Goal: Information Seeking & Learning: Find specific fact

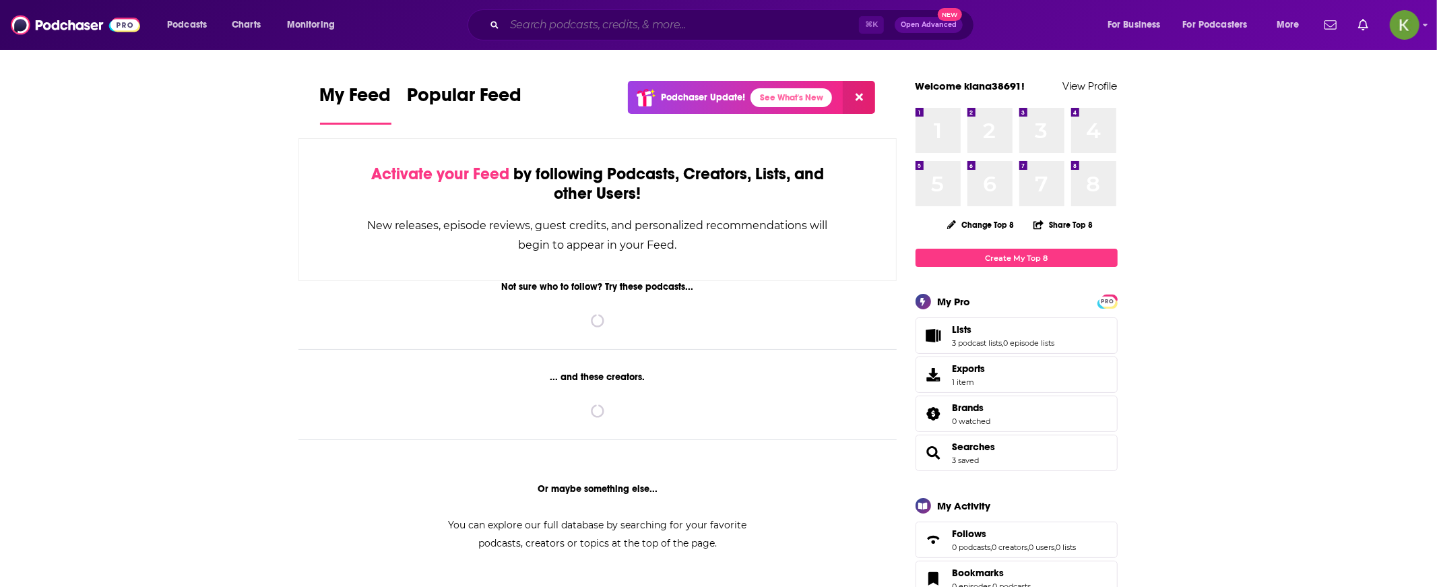
click at [601, 32] on input "Search podcasts, credits, & more..." at bounding box center [681, 25] width 354 height 22
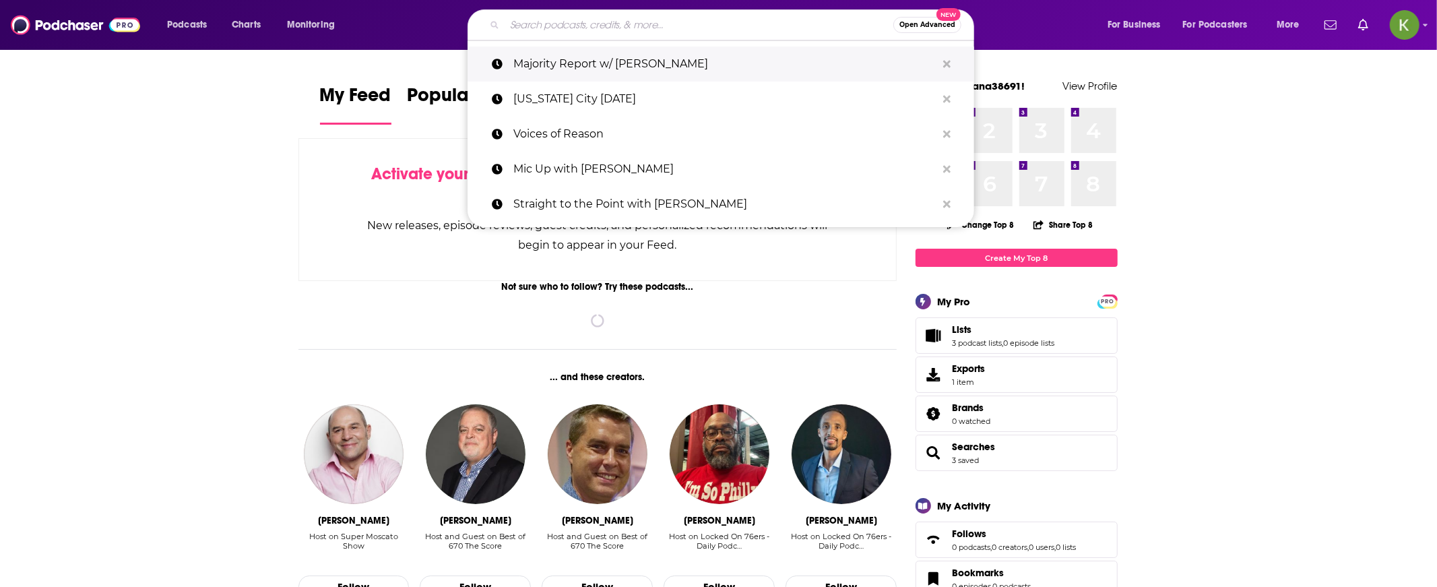
click at [608, 51] on p "Majority Report w/ [PERSON_NAME]" at bounding box center [724, 63] width 423 height 35
type input "Majority Report w/ [PERSON_NAME]"
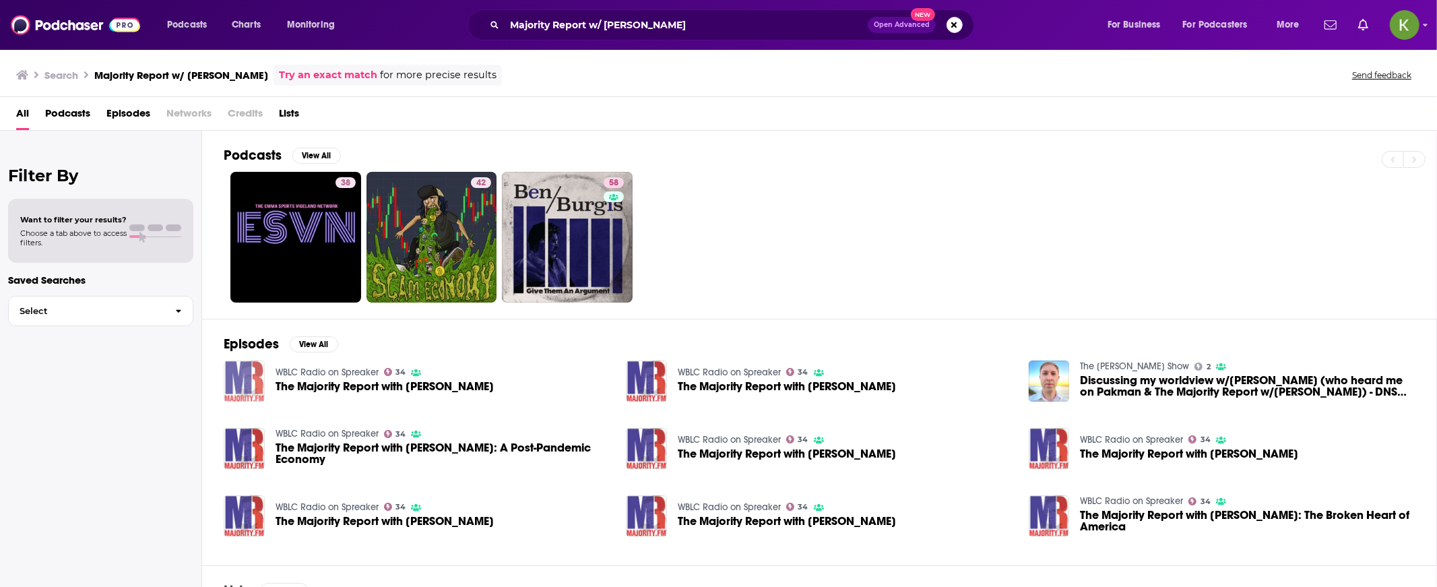
click at [249, 372] on img "The Majority Report with Sam Seder" at bounding box center [244, 380] width 41 height 41
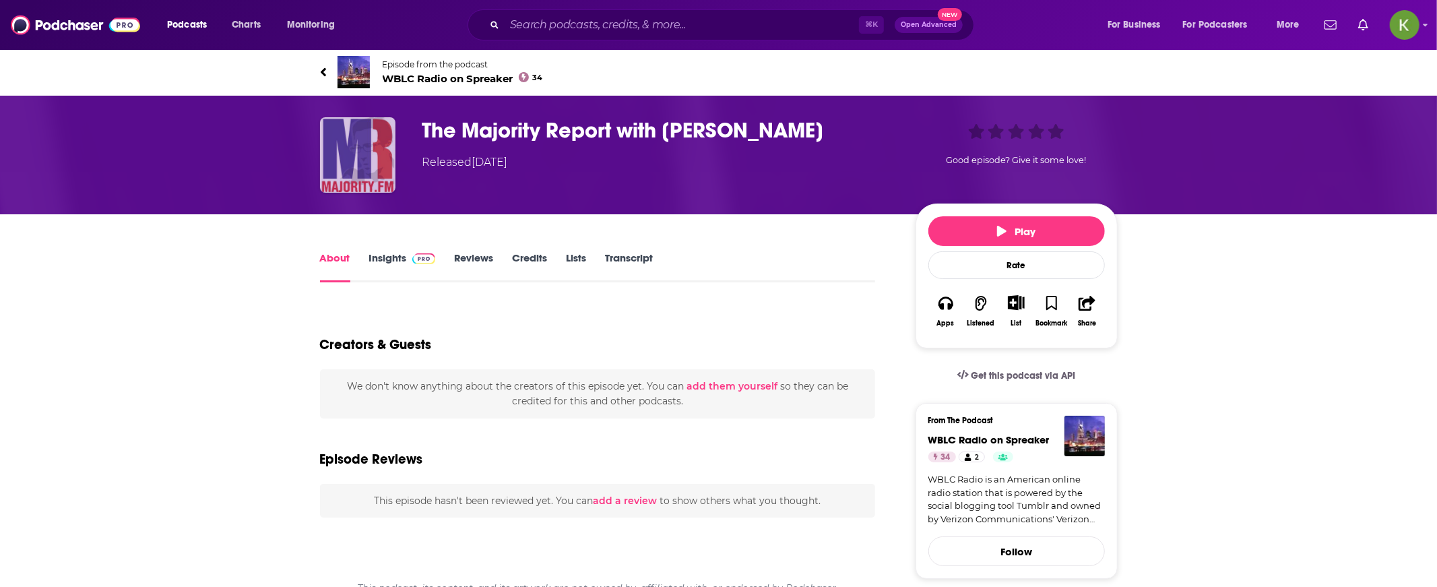
click at [370, 153] on img "The Majority Report with Sam Seder" at bounding box center [357, 154] width 75 height 75
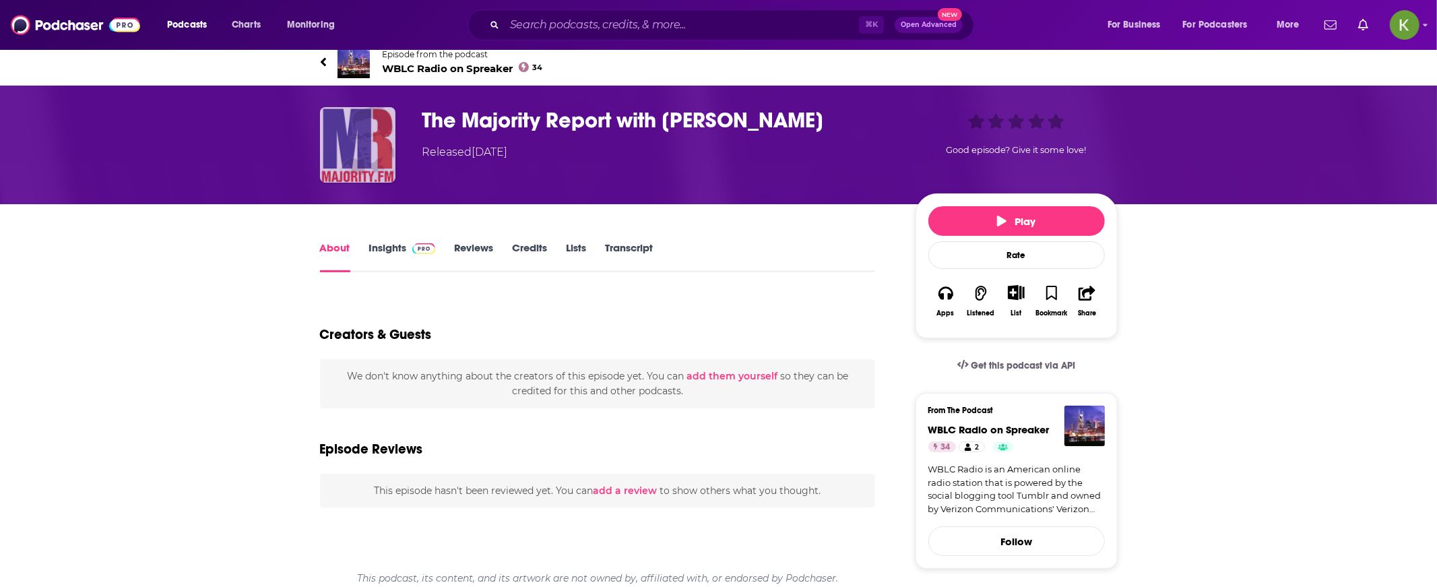
scroll to position [11, 0]
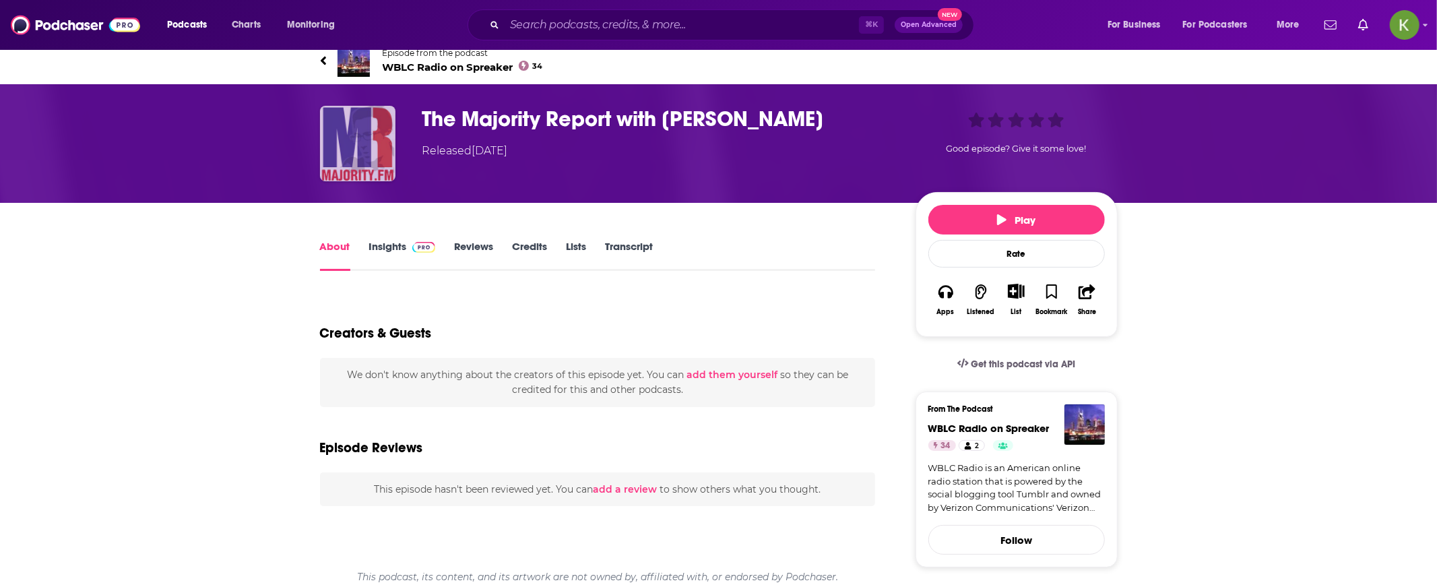
click at [364, 130] on img "The Majority Report with Sam Seder" at bounding box center [357, 143] width 75 height 75
drag, startPoint x: 469, startPoint y: 108, endPoint x: 473, endPoint y: 117, distance: 9.9
click at [468, 109] on h1 "The Majority Report with [PERSON_NAME]" at bounding box center [657, 119] width 471 height 26
click at [473, 117] on h1 "The Majority Report with [PERSON_NAME]" at bounding box center [657, 119] width 471 height 26
click at [292, 145] on div "The Majority Report with [PERSON_NAME] Released [DATE] Good episode? Give it so…" at bounding box center [719, 143] width 862 height 119
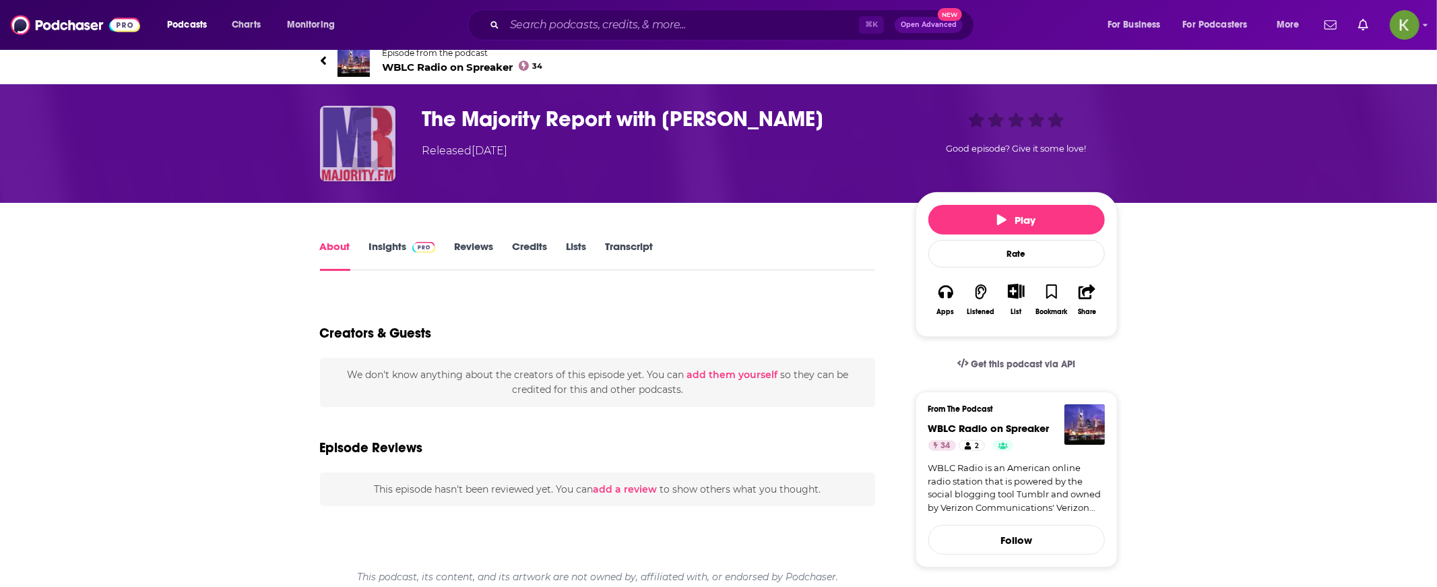
click at [361, 125] on img "The Majority Report with Sam Seder" at bounding box center [357, 143] width 75 height 75
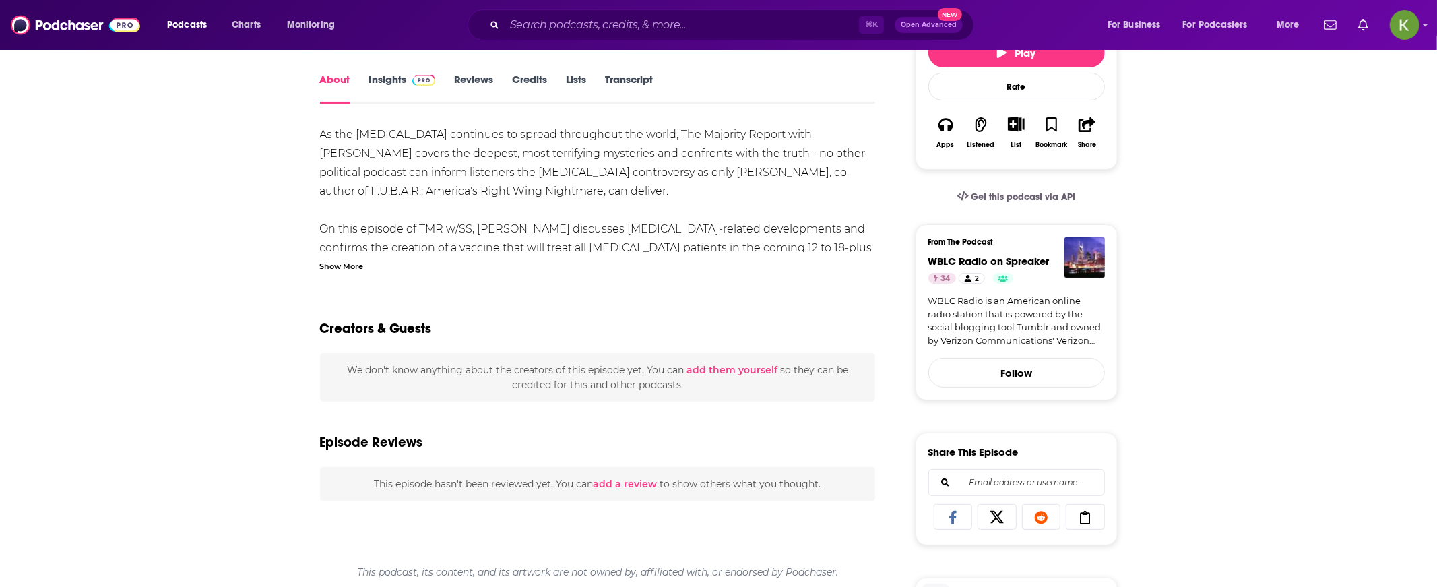
scroll to position [0, 0]
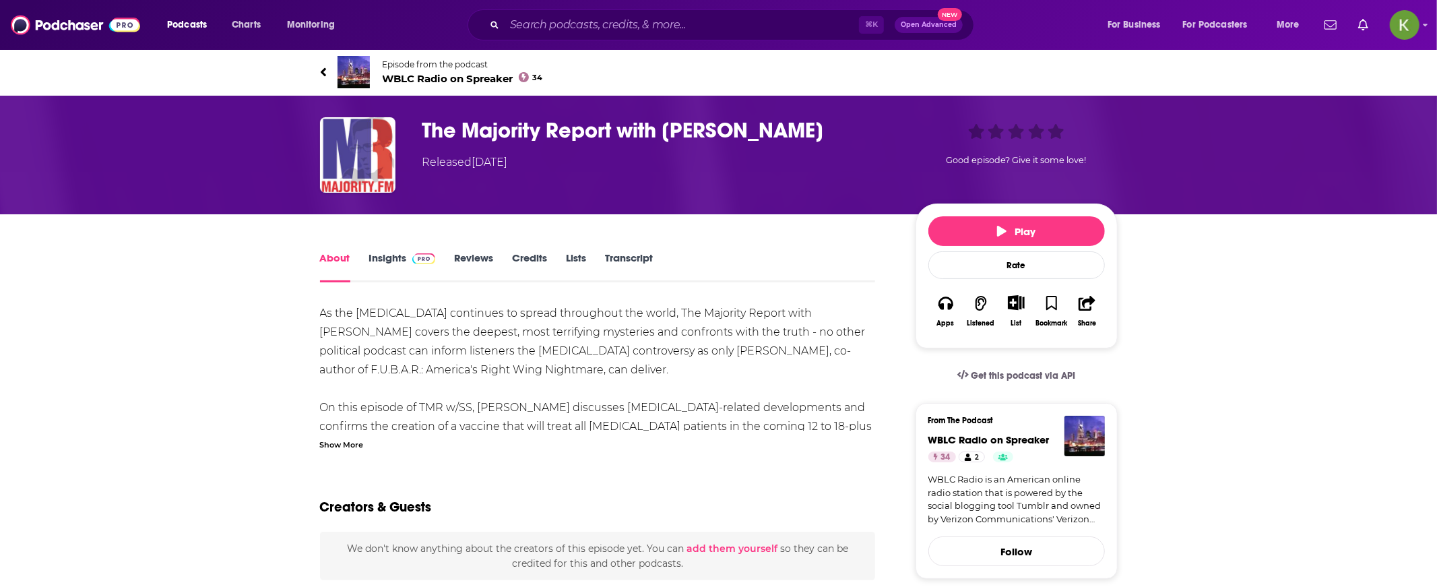
click at [330, 68] on link "Episode from the podcast WBLC Radio on Spreaker 34" at bounding box center [718, 72] width 797 height 32
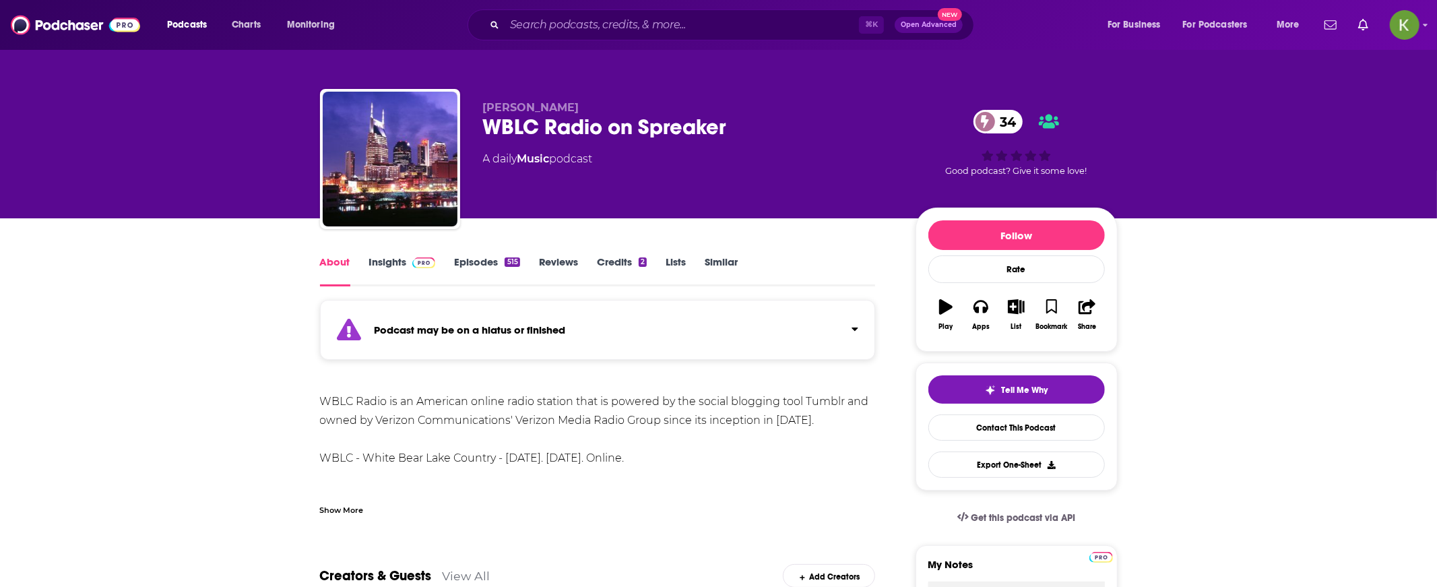
click at [405, 274] on link "Insights" at bounding box center [402, 270] width 67 height 31
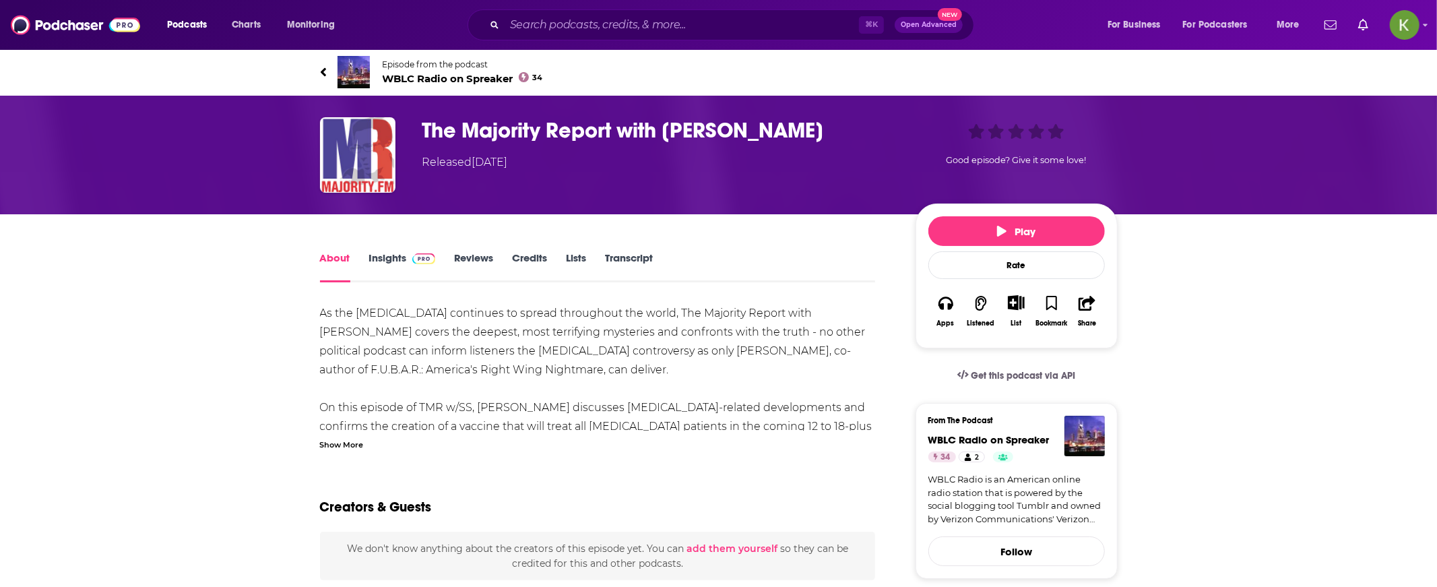
click at [320, 69] on icon at bounding box center [323, 71] width 7 height 13
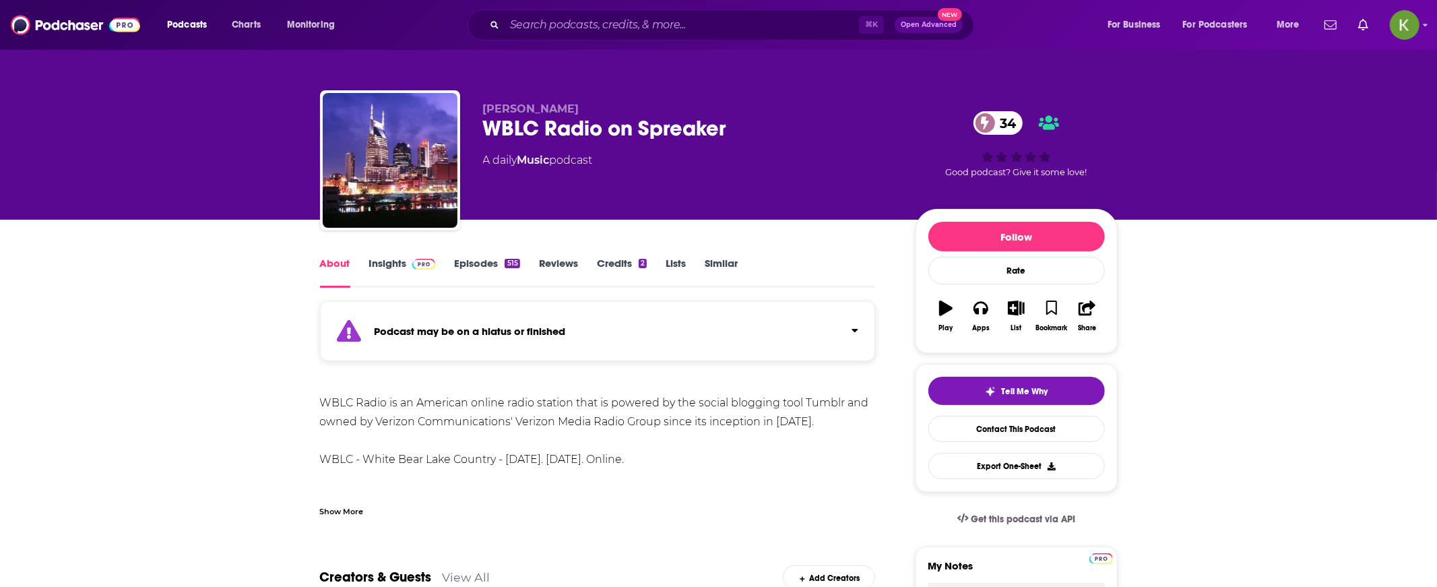
click at [319, 69] on div "[PERSON_NAME] WBLC Radio on Spreaker 34 A daily Music podcast 34 Good podcast? …" at bounding box center [719, 110] width 862 height 220
click at [552, 19] on input "Search podcasts, credits, & more..." at bounding box center [681, 25] width 354 height 22
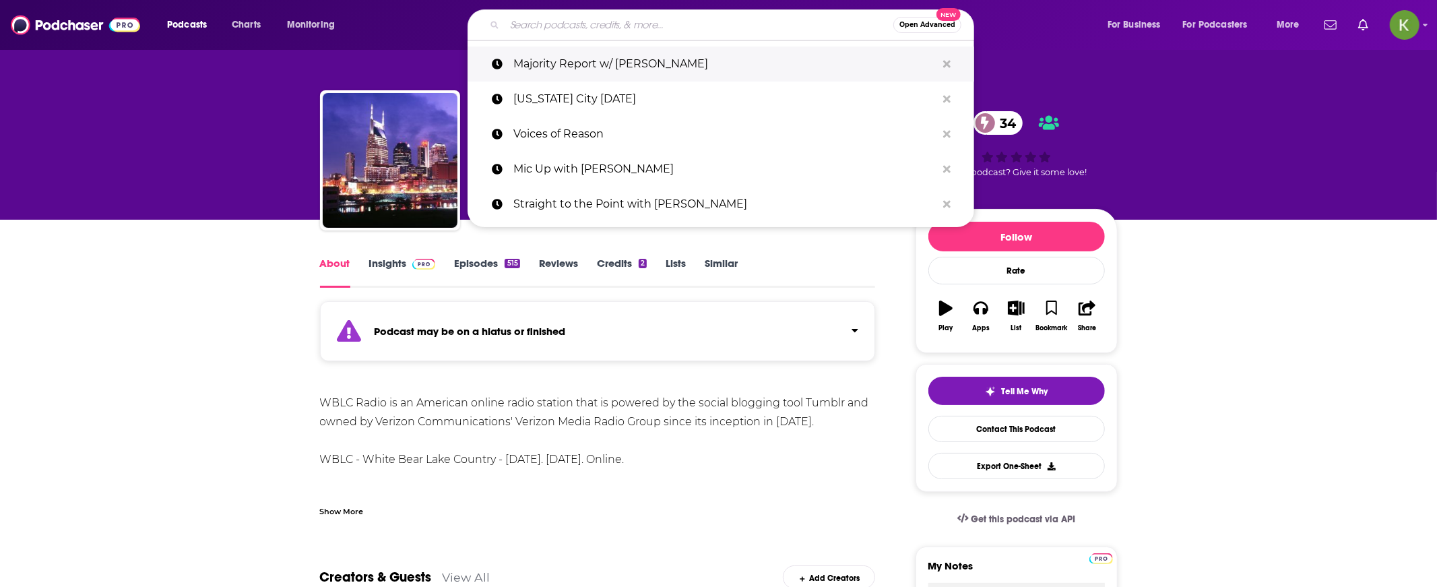
click at [586, 69] on p "Majority Report w/ [PERSON_NAME]" at bounding box center [724, 63] width 423 height 35
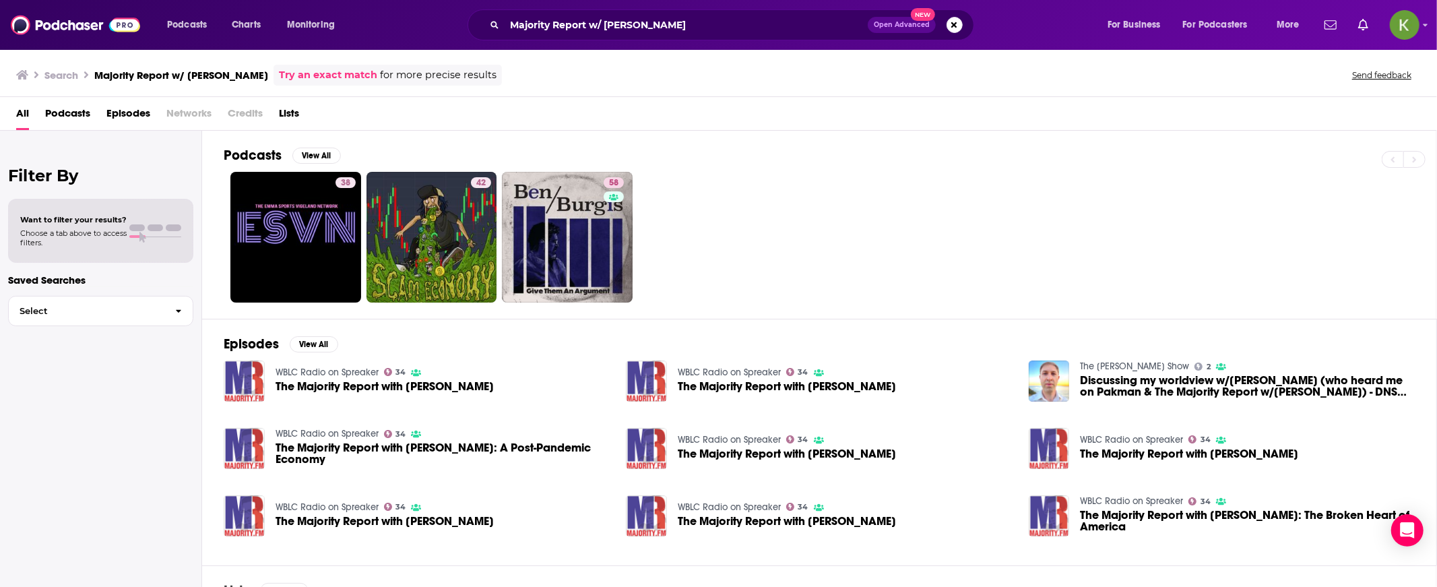
click at [71, 113] on span "Podcasts" at bounding box center [67, 116] width 45 height 28
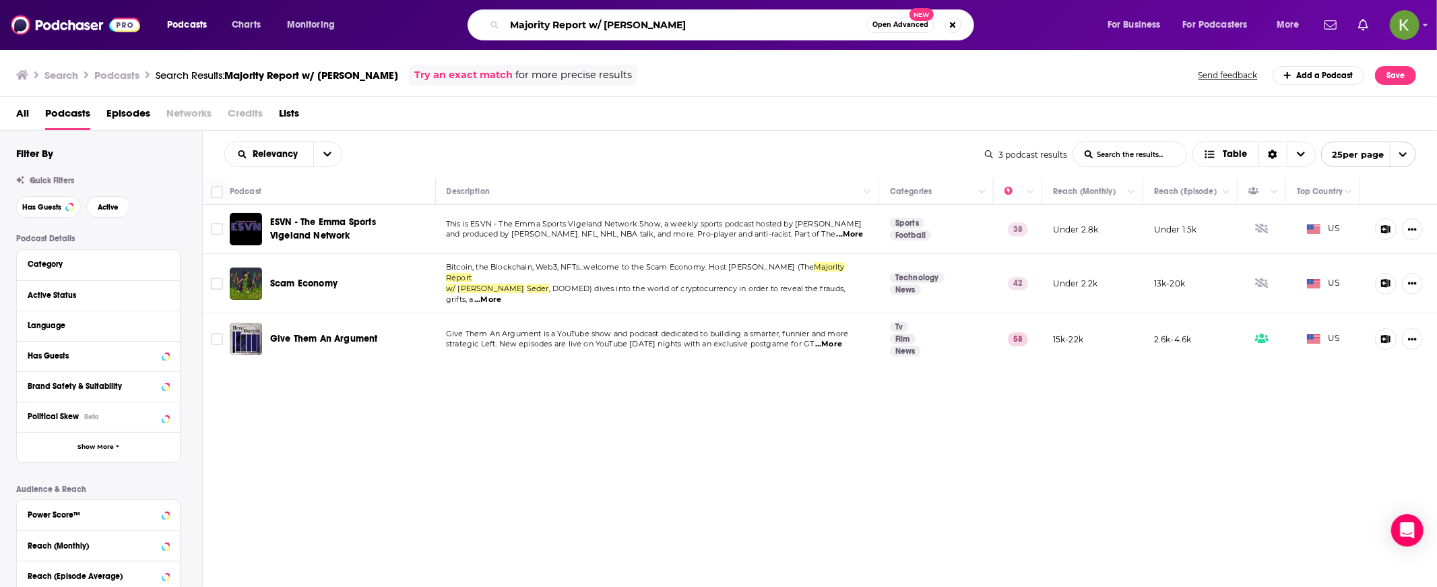
drag, startPoint x: 665, startPoint y: 26, endPoint x: 588, endPoint y: 25, distance: 77.5
click at [588, 25] on input "Majority Report w/ [PERSON_NAME]" at bounding box center [685, 25] width 362 height 22
type input "Majority Report"
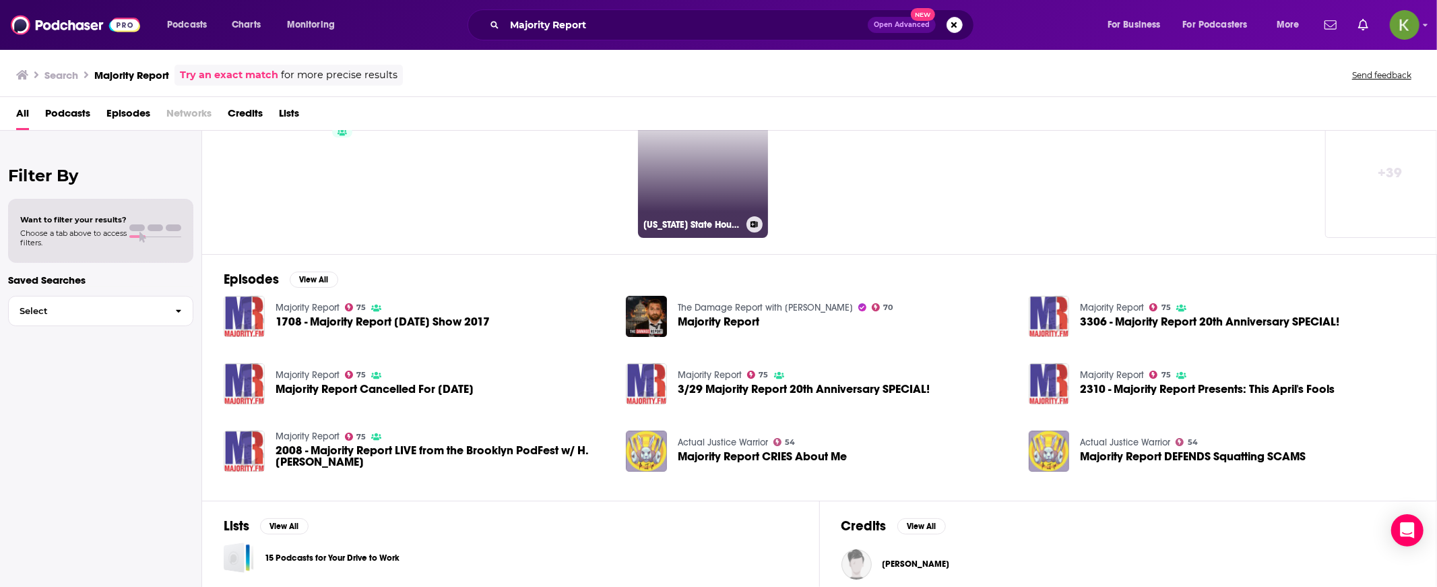
scroll to position [82, 0]
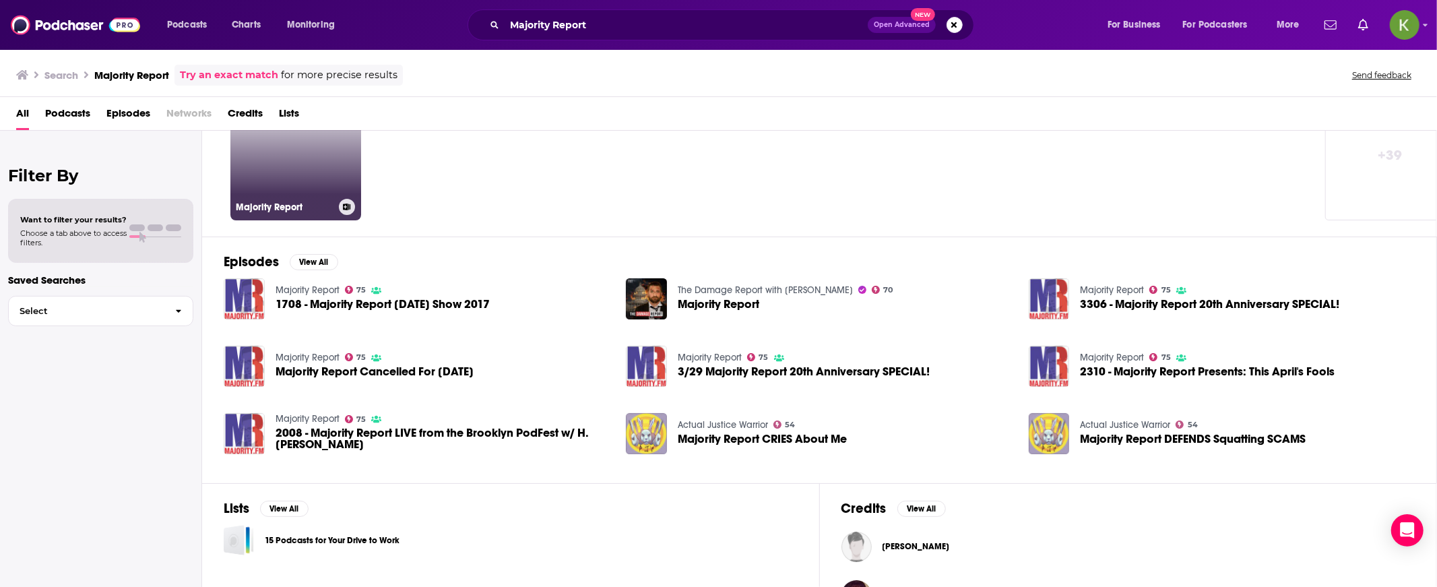
click at [309, 152] on link "75 Majority Report" at bounding box center [295, 155] width 131 height 131
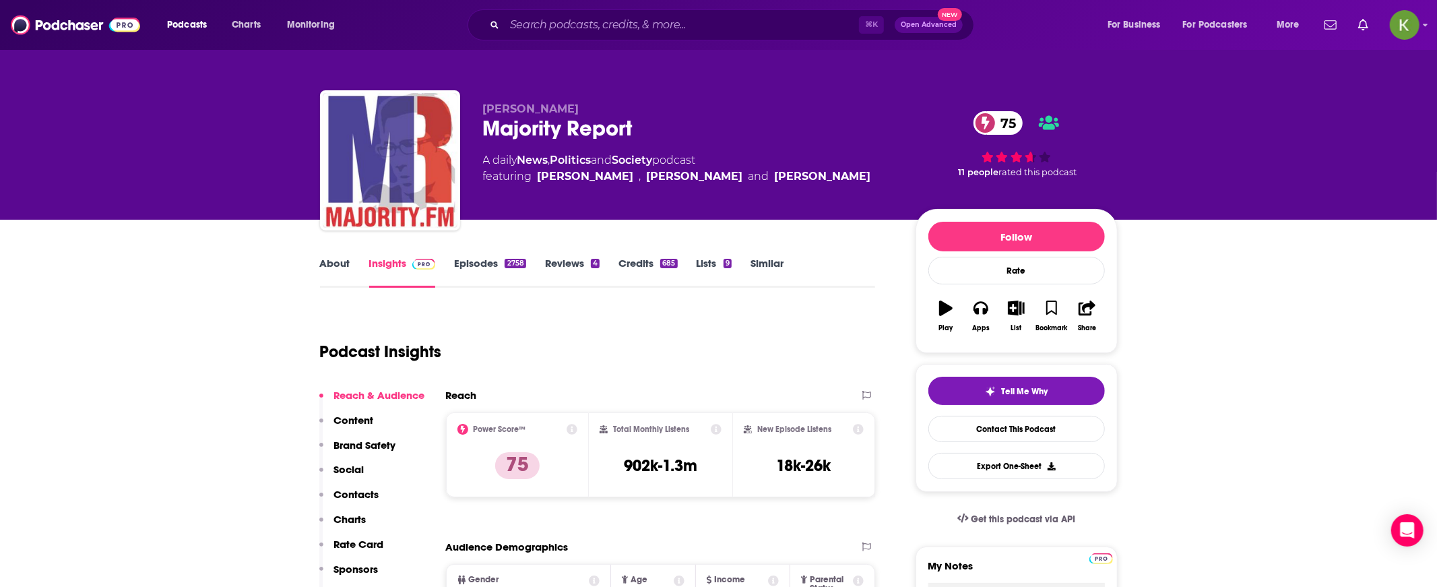
click at [473, 267] on link "Episodes 2758" at bounding box center [489, 272] width 71 height 31
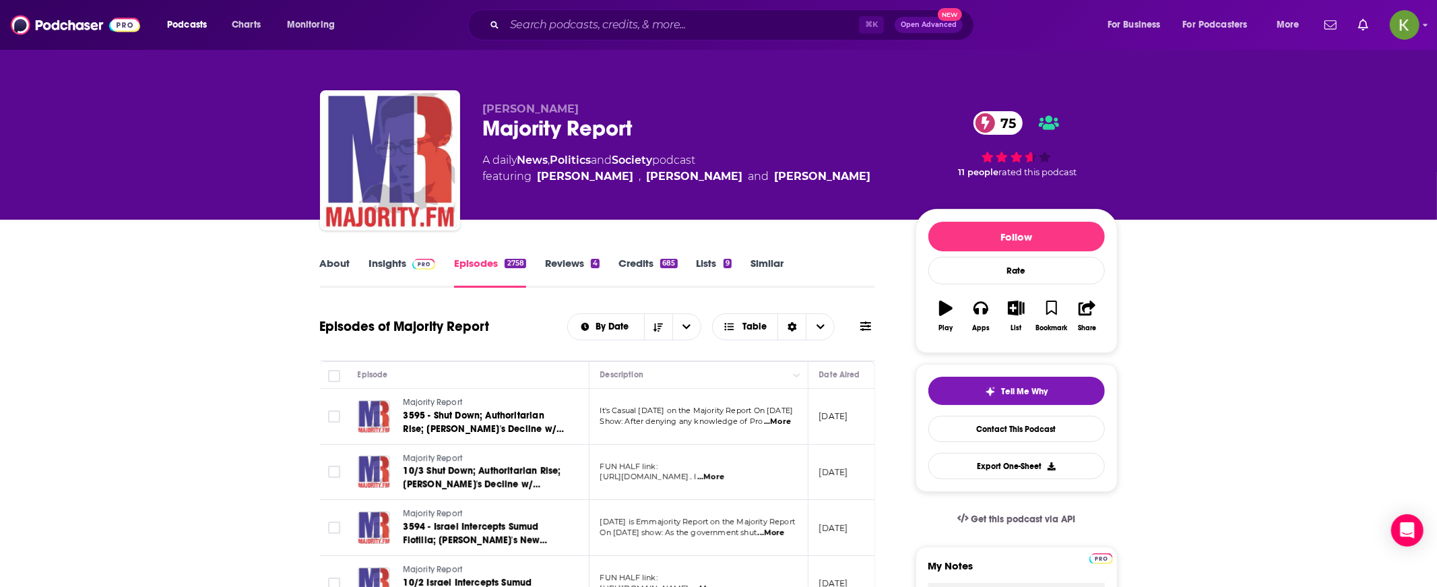
click at [856, 327] on button at bounding box center [865, 326] width 19 height 14
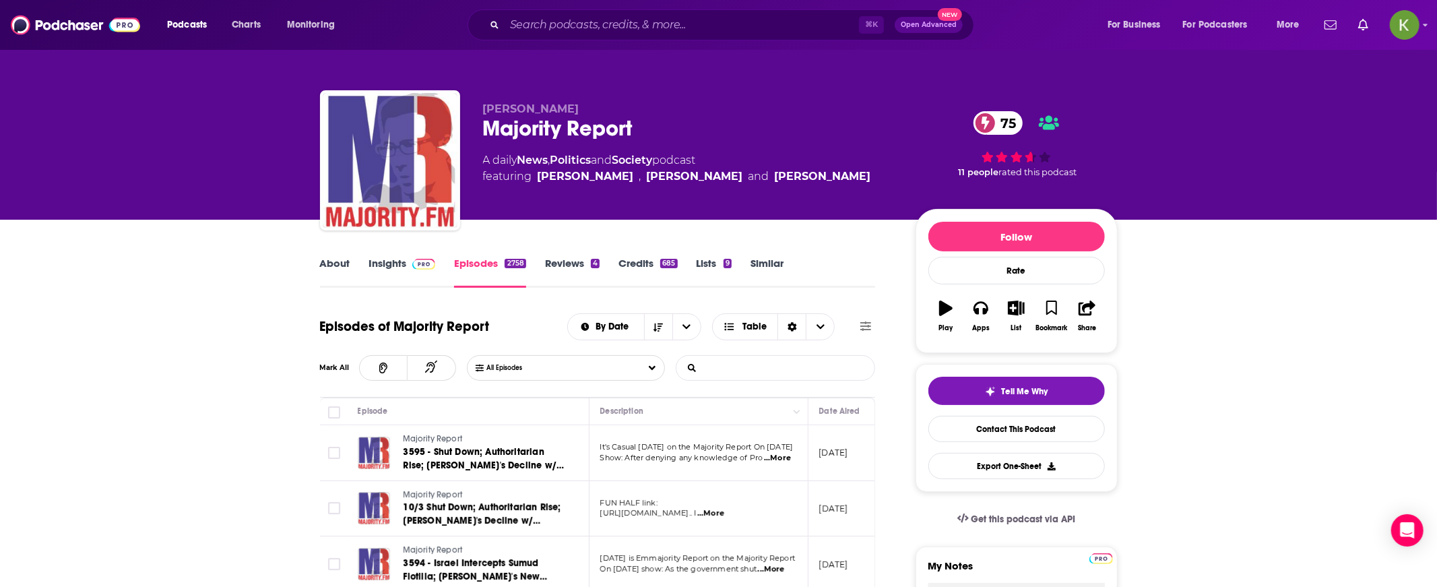
click at [744, 364] on input "List Search Input" at bounding box center [746, 368] width 141 height 24
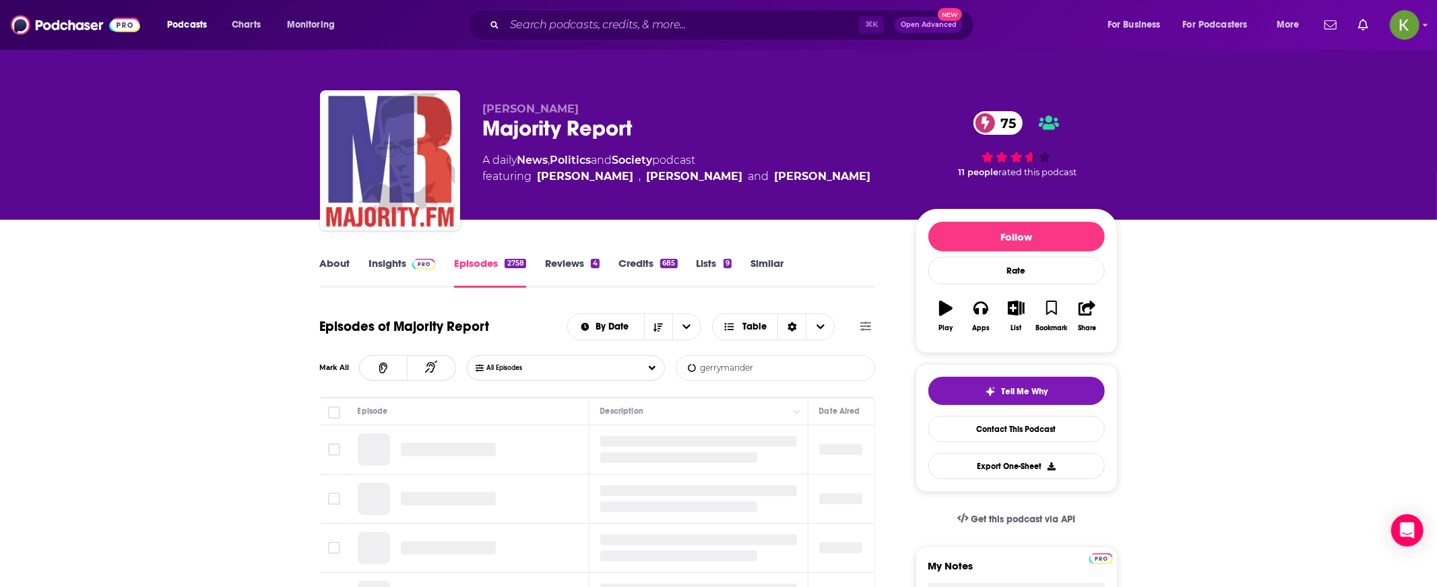
type input "gerrymandering"
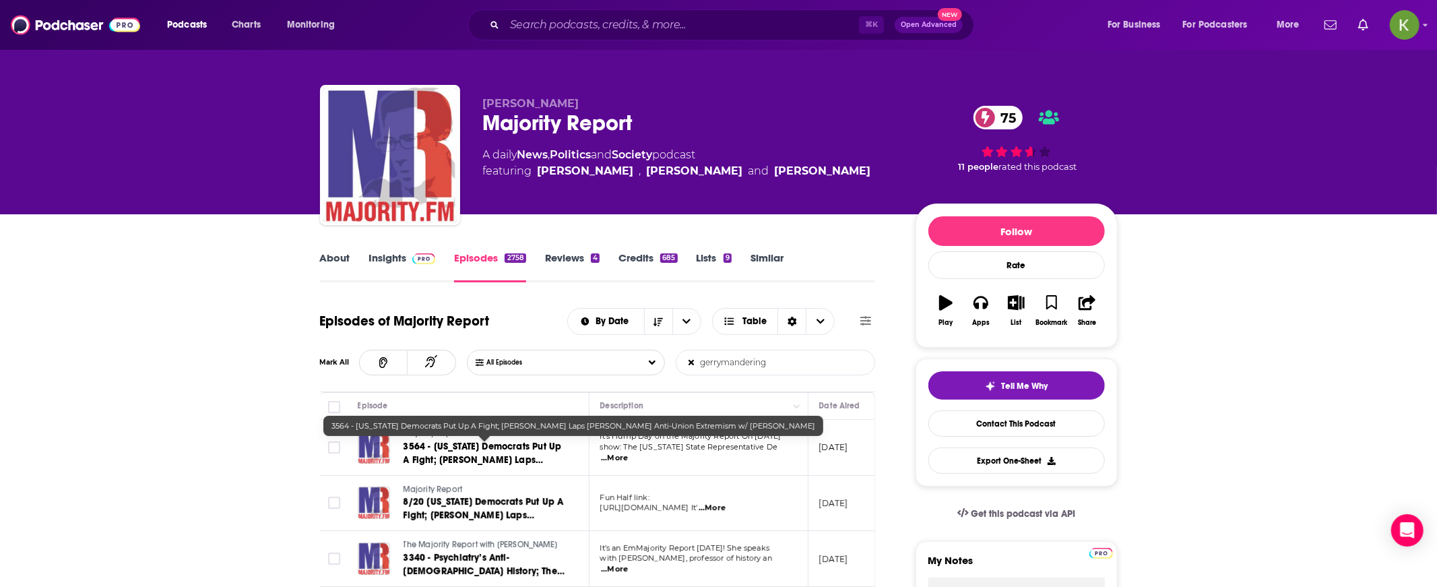
scroll to position [8, 0]
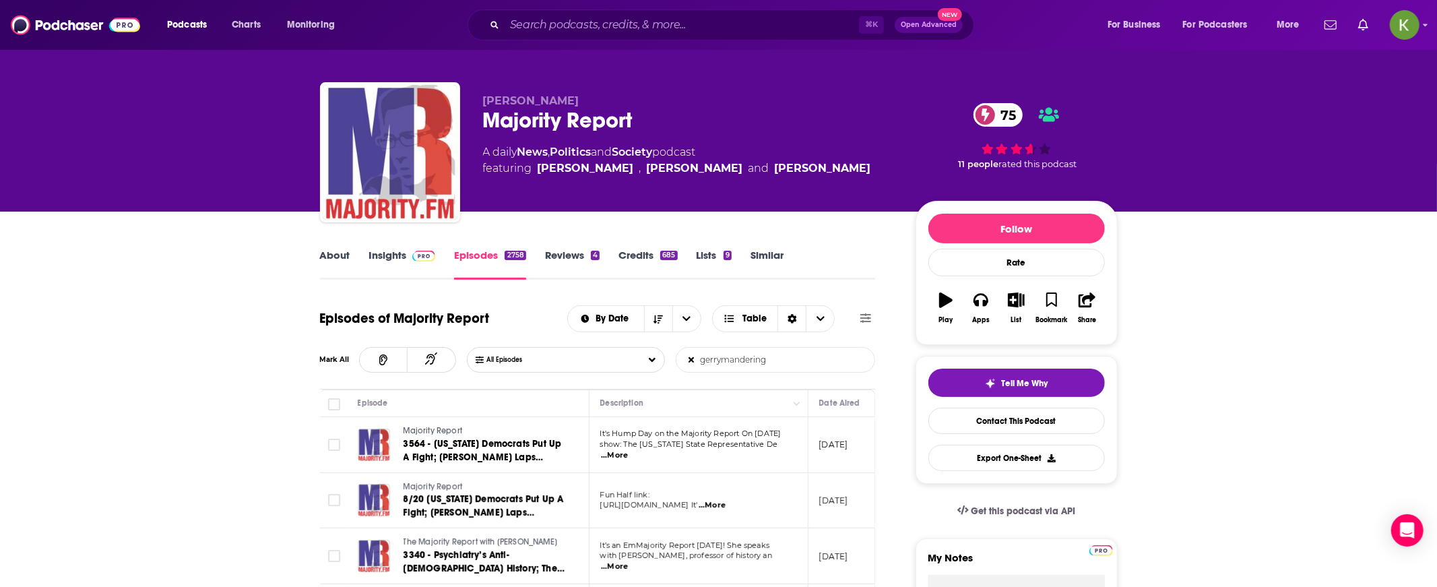
click at [628, 450] on span "...More" at bounding box center [614, 455] width 27 height 11
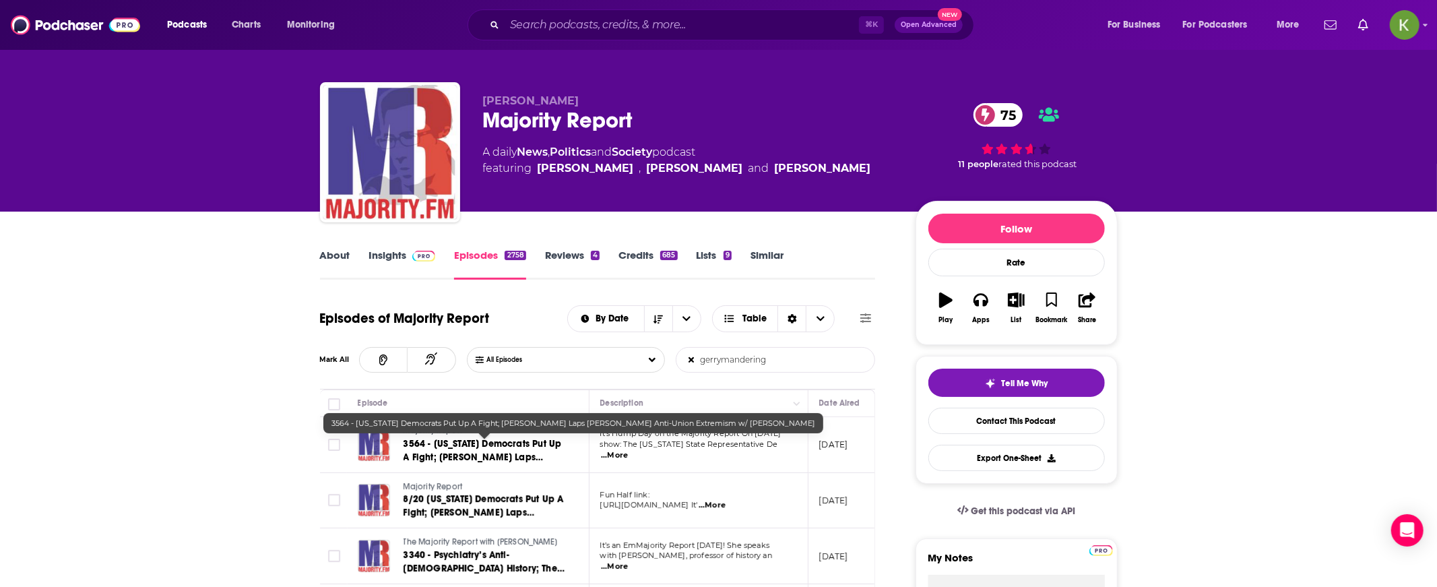
click at [496, 446] on span "3564 - [US_STATE] Democrats Put Up A Fight; [PERSON_NAME] Laps [PERSON_NAME] An…" at bounding box center [482, 464] width 158 height 52
